Goal: Navigation & Orientation: Find specific page/section

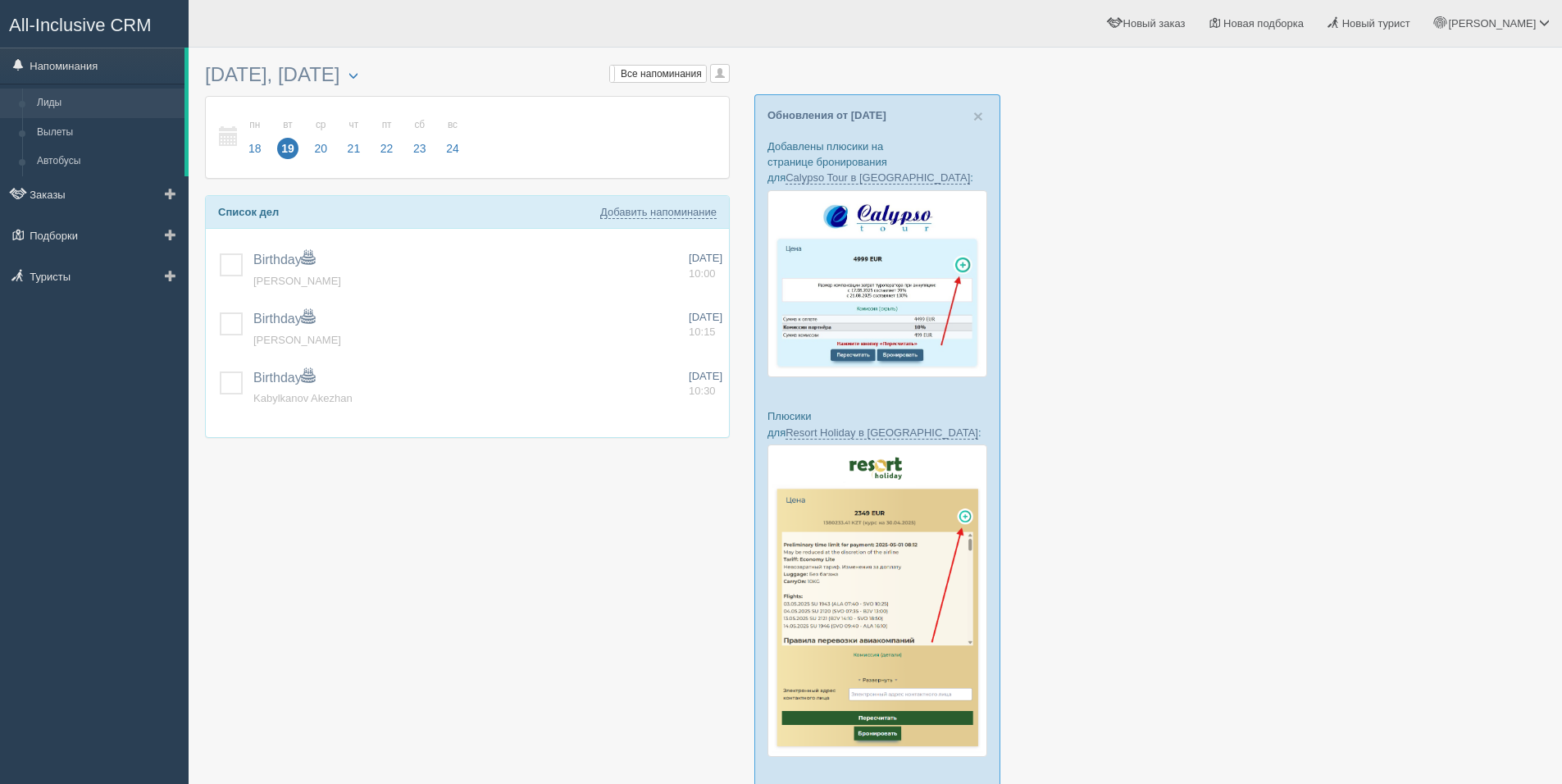
click at [59, 102] on link "Лиды" at bounding box center [107, 103] width 155 height 30
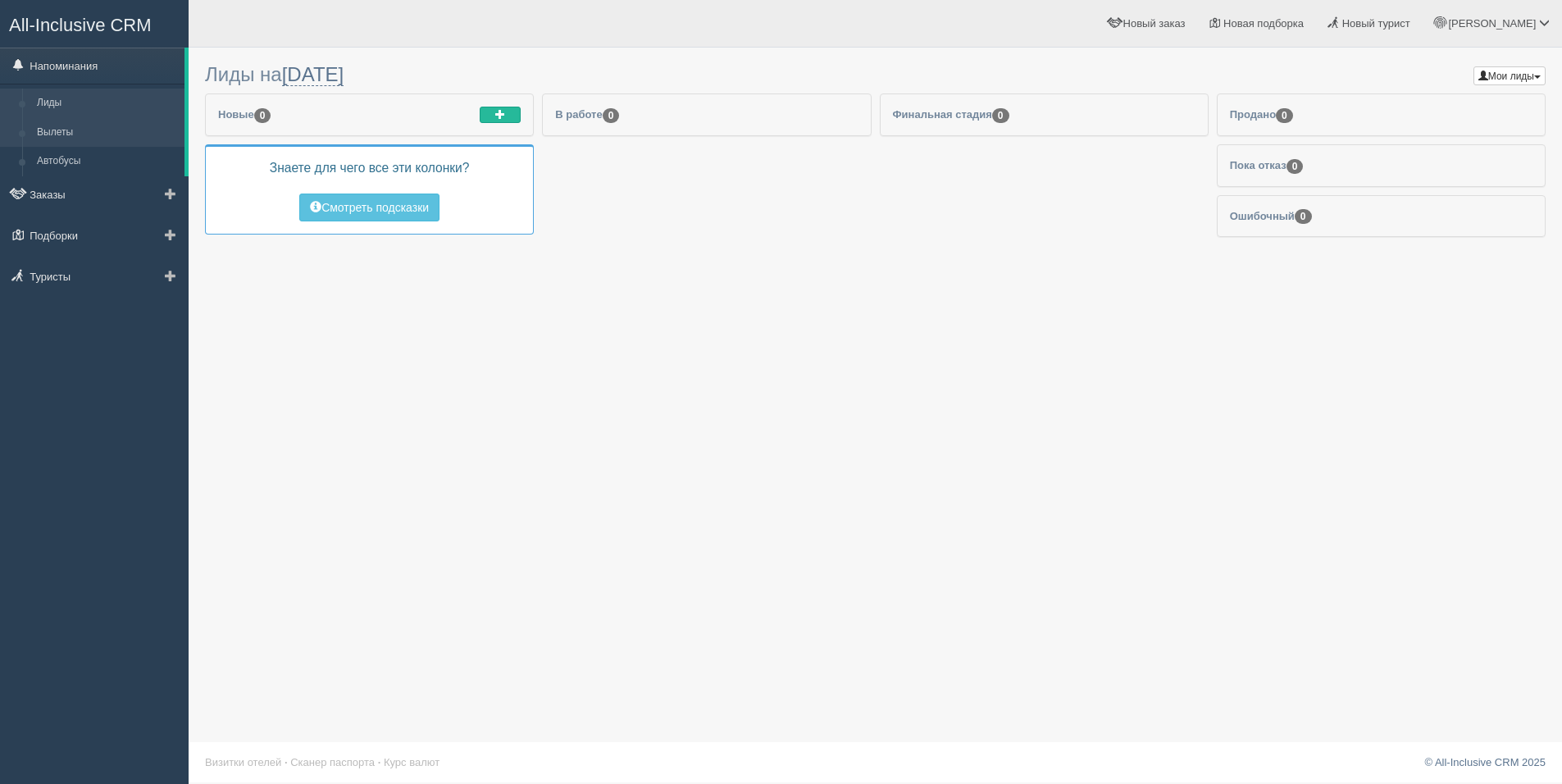
click at [77, 126] on link "Вылеты" at bounding box center [107, 132] width 155 height 30
